Goal: Task Accomplishment & Management: Manage account settings

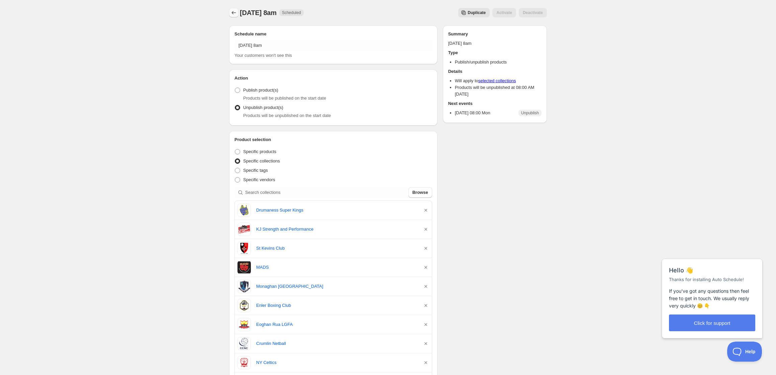
click at [233, 13] on icon "Schedules" at bounding box center [234, 12] width 4 height 3
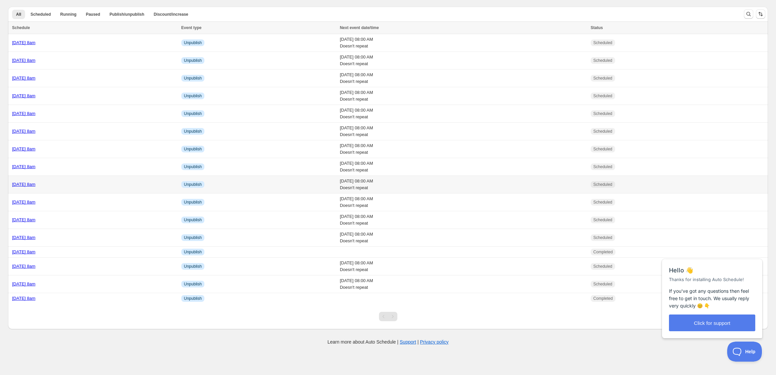
click at [112, 183] on div "[DATE] 8am" at bounding box center [94, 184] width 165 height 7
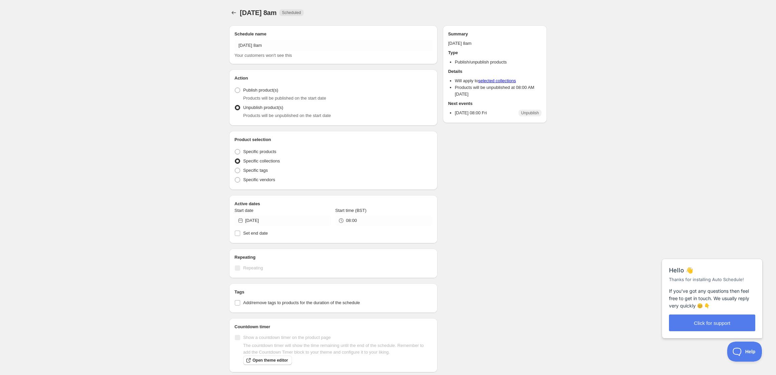
radio input "true"
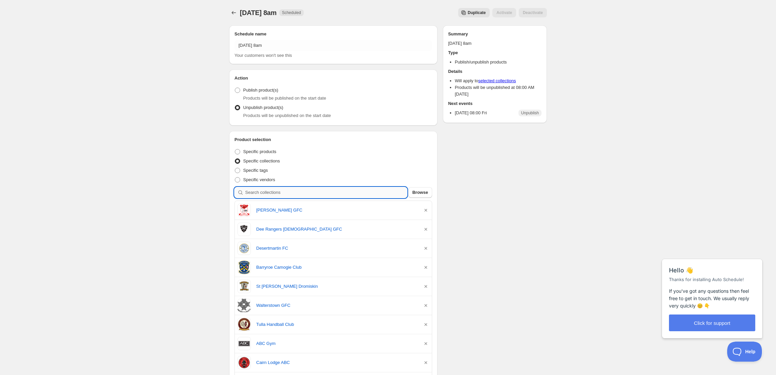
click at [295, 193] on input "search" at bounding box center [326, 192] width 162 height 11
type input "s"
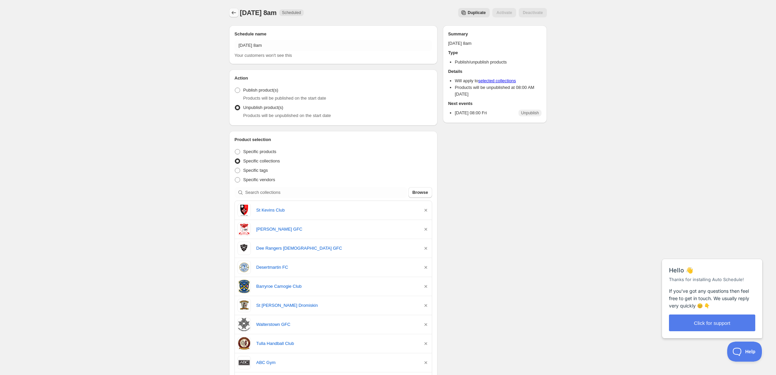
click at [234, 13] on icon "Schedules" at bounding box center [234, 12] width 7 height 7
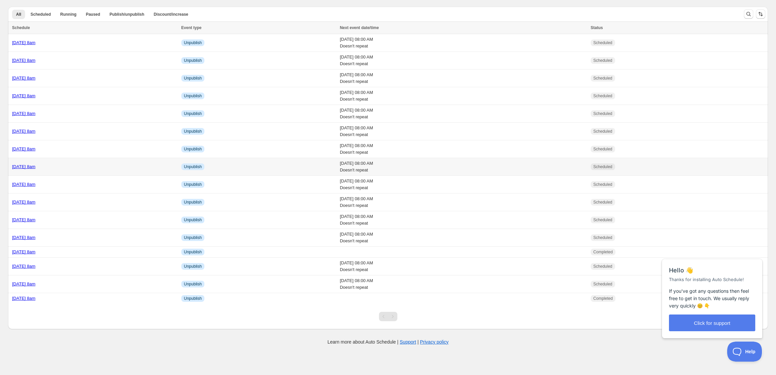
click at [105, 170] on div "[DATE] 8am" at bounding box center [94, 167] width 165 height 7
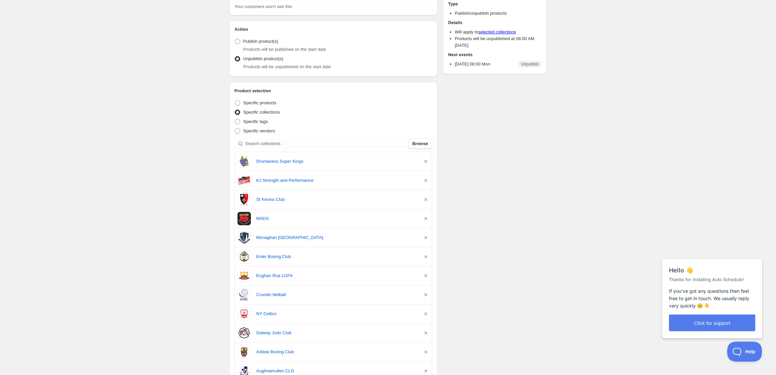
scroll to position [50, 0]
click at [426, 200] on icon "button" at bounding box center [426, 199] width 3 height 3
